Goal: Check status

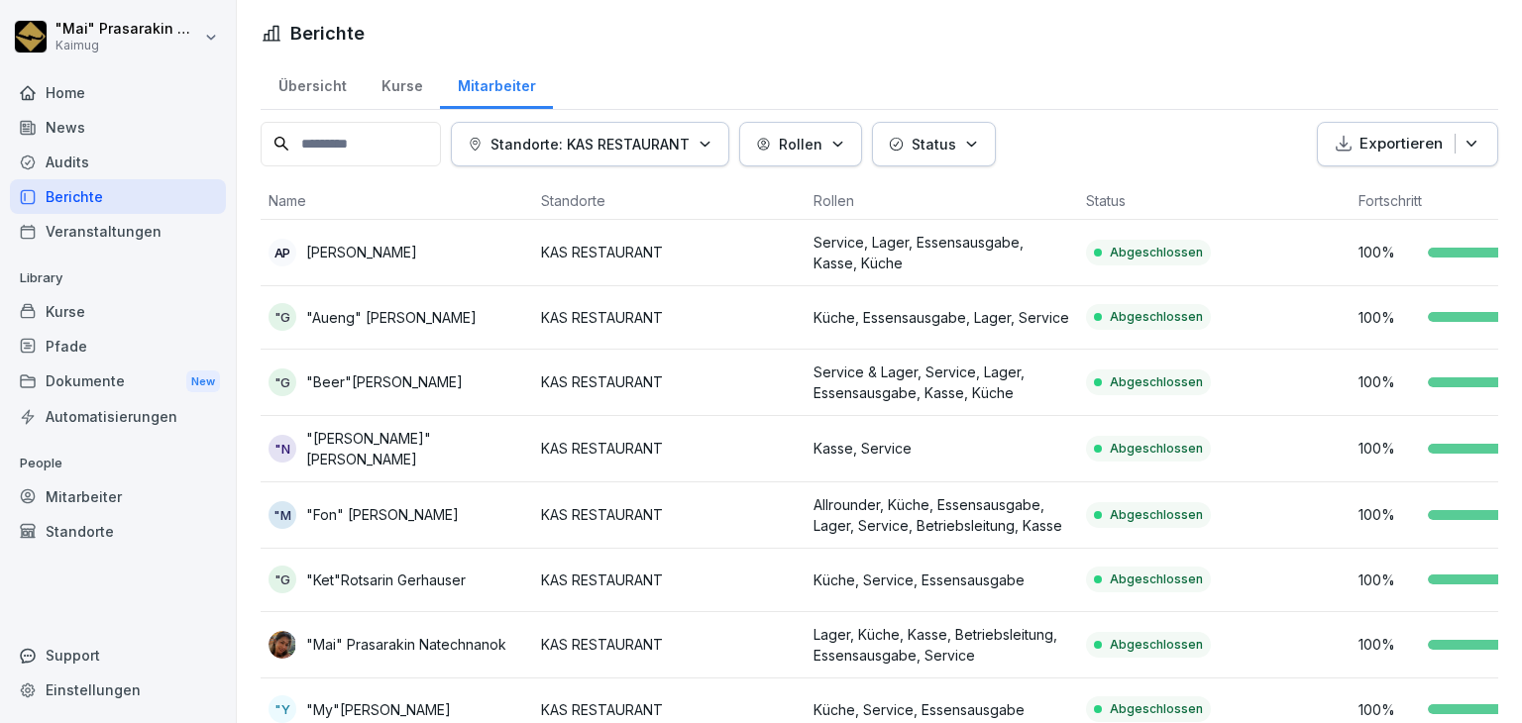
click at [312, 96] on div "Übersicht" at bounding box center [312, 83] width 103 height 51
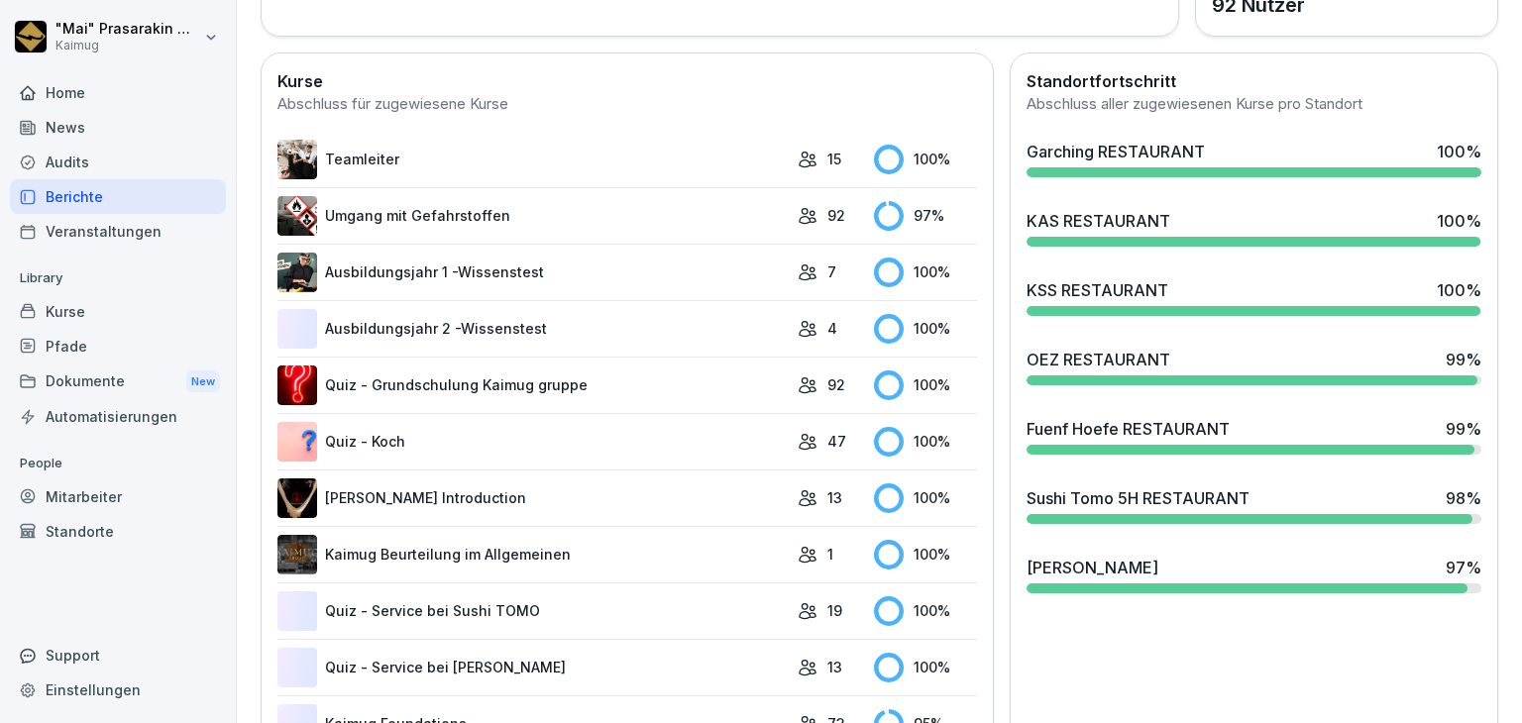
scroll to position [595, 0]
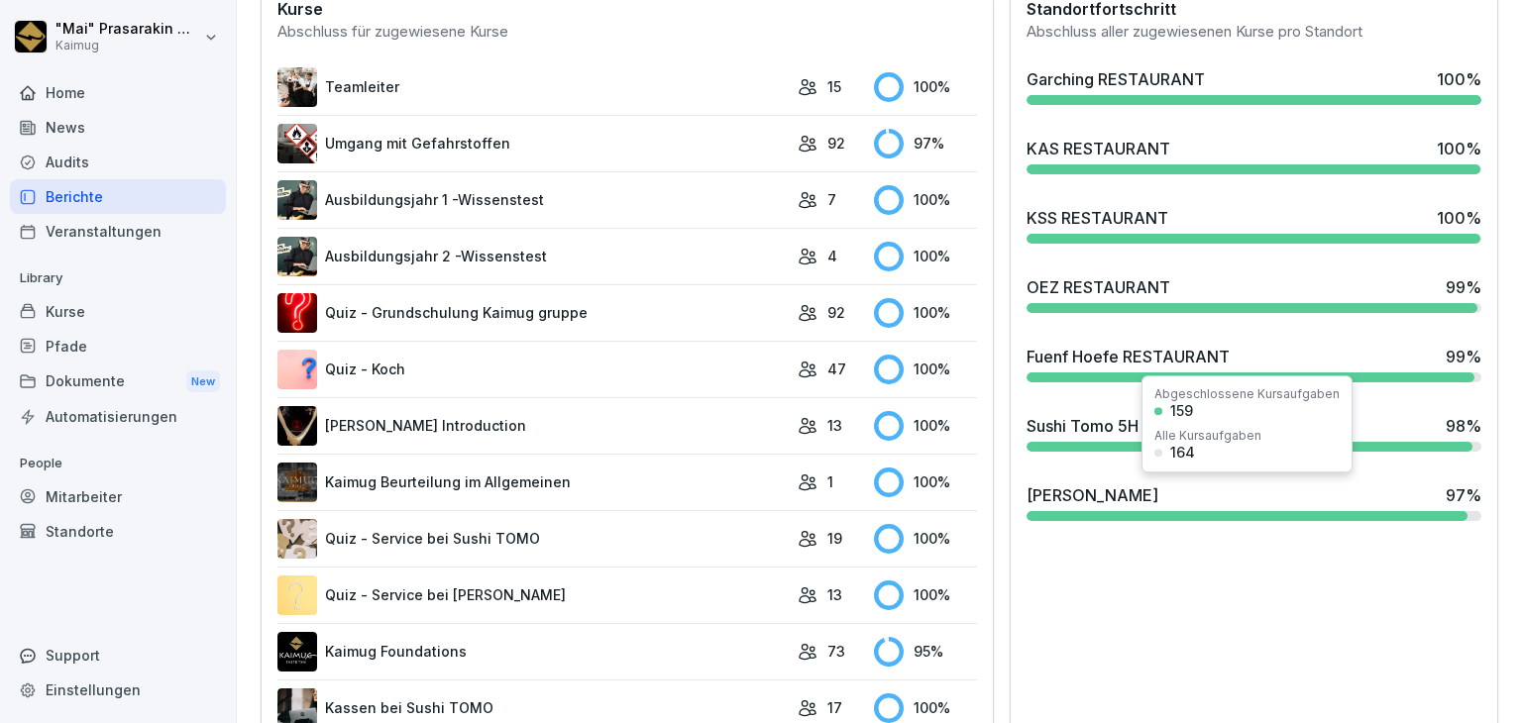
click at [1123, 495] on div "Shang Miang 97 %" at bounding box center [1254, 496] width 455 height 24
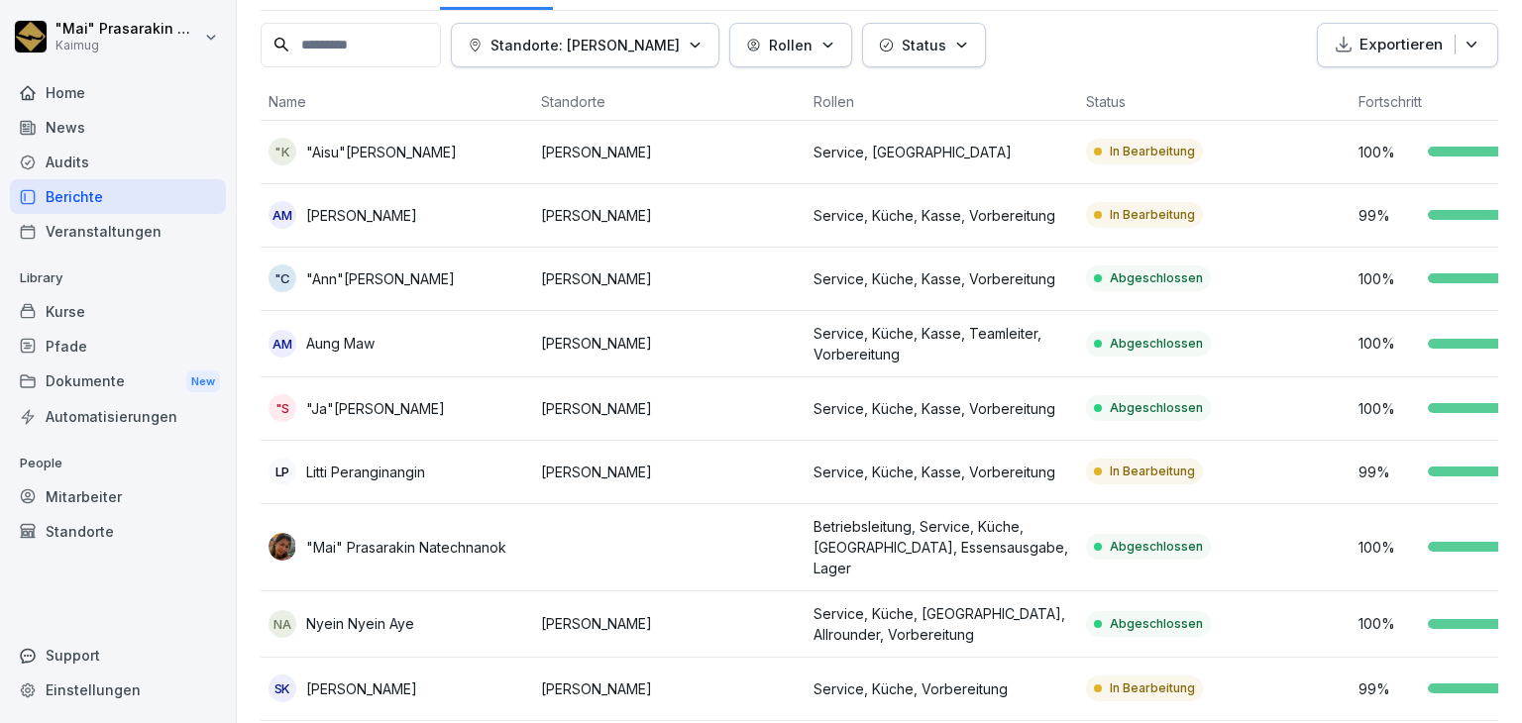
scroll to position [183, 0]
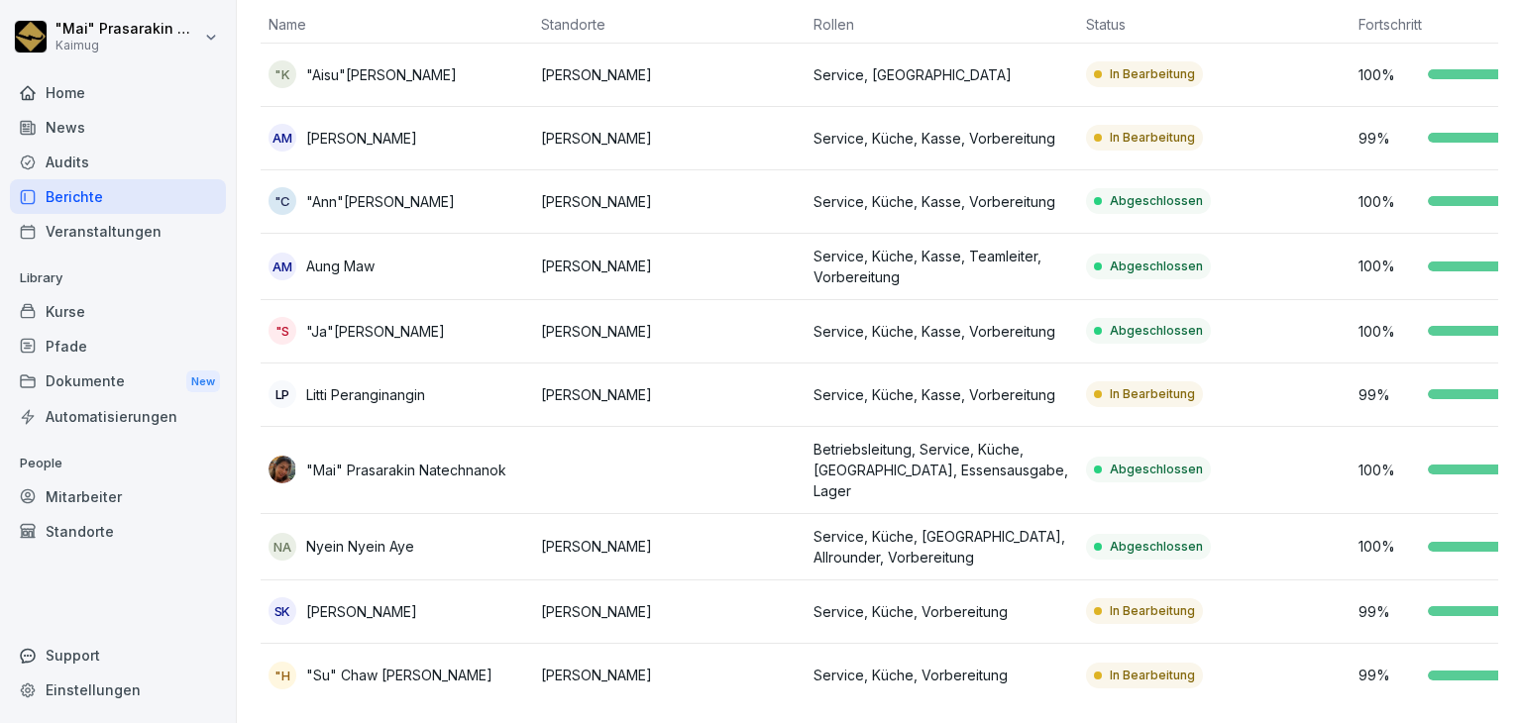
click at [1084, 652] on td "In Bearbeitung" at bounding box center [1214, 675] width 273 height 63
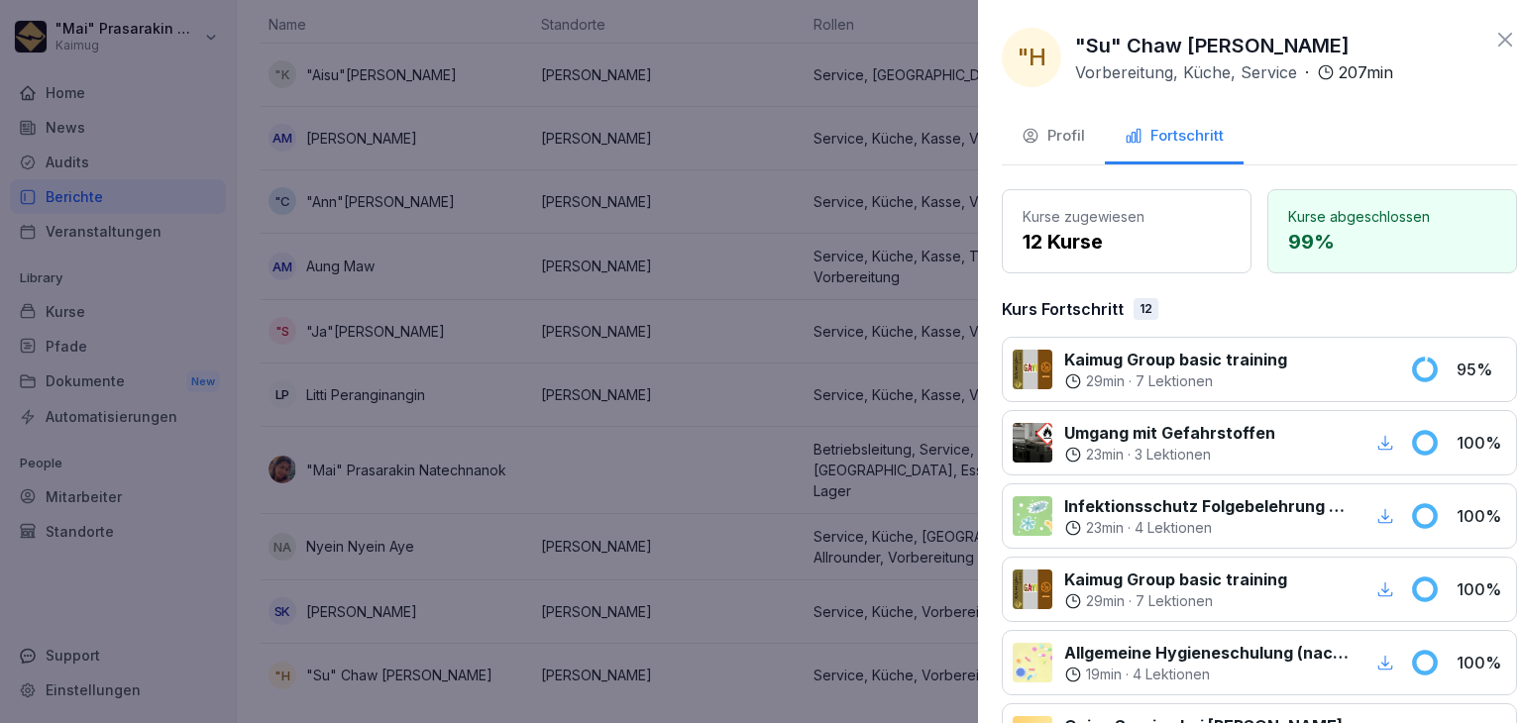
click at [855, 637] on div at bounding box center [761, 361] width 1522 height 723
